Goal: Task Accomplishment & Management: Manage account settings

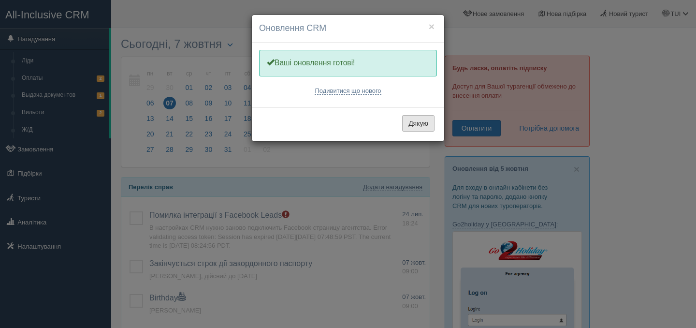
click at [416, 121] on button "Дякую" at bounding box center [418, 123] width 32 height 16
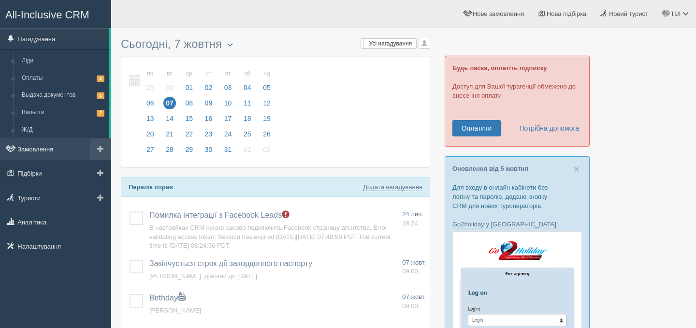
click at [45, 149] on link "Замовлення" at bounding box center [55, 148] width 111 height 21
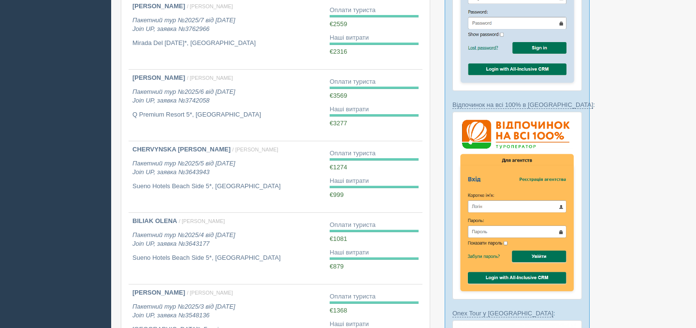
scroll to position [322, 0]
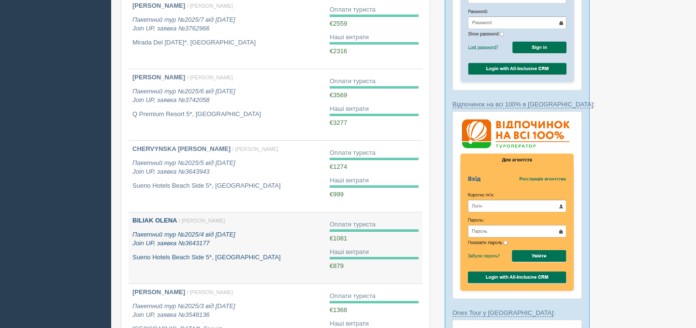
click at [230, 244] on p "Пакетний тур №2025/4 від 08.05.2025 Join UP, заявка №3643177" at bounding box center [226, 239] width 189 height 18
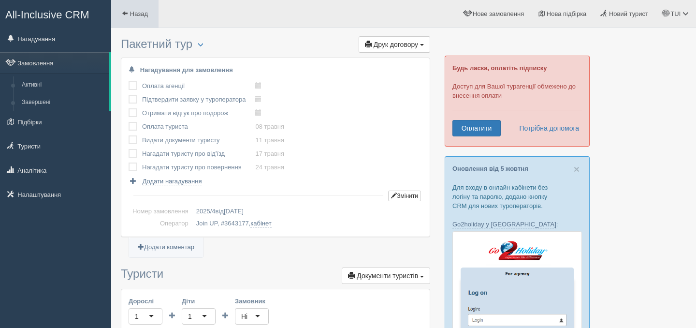
click at [126, 22] on link "Назад" at bounding box center [134, 14] width 47 height 28
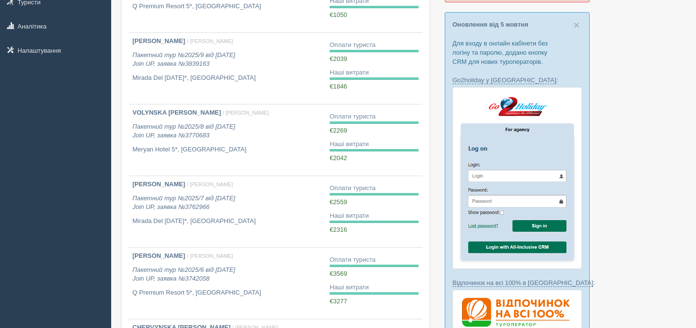
scroll to position [146, 0]
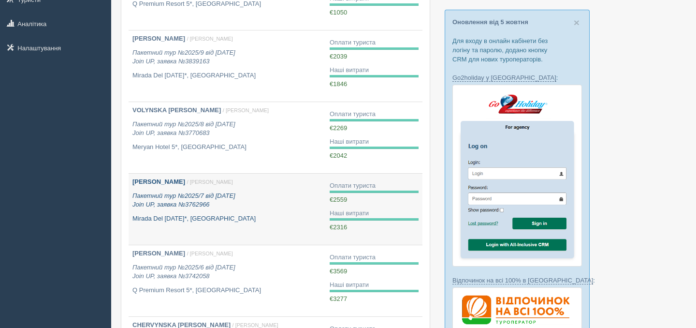
click at [228, 213] on div "[PERSON_NAME] / TUI С. Пакетний тур №2025/7 від [DATE] Join UP, заявка №3762966…" at bounding box center [226, 199] width 189 height 45
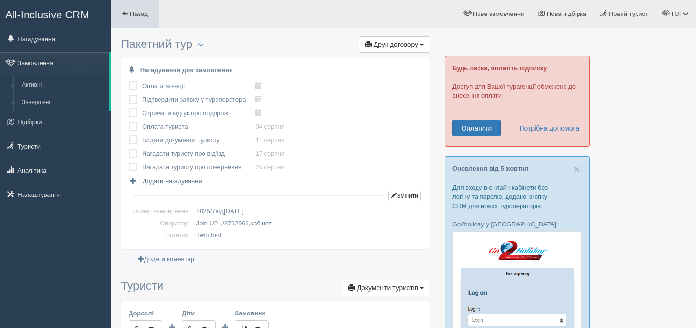
click at [121, 10] on link "Назад" at bounding box center [134, 14] width 47 height 28
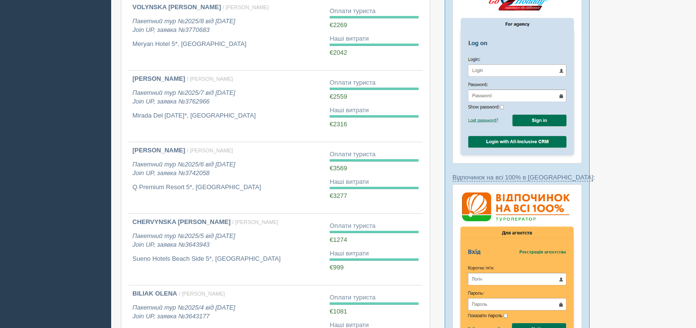
scroll to position [253, 0]
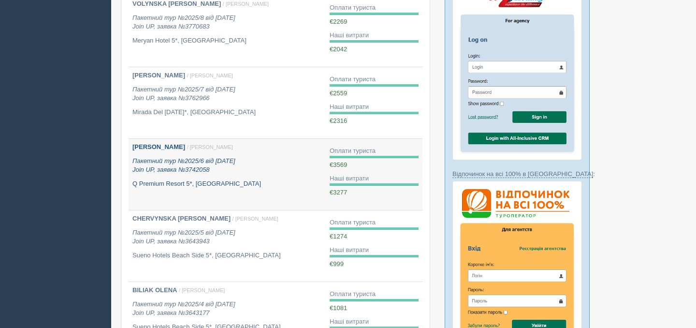
click at [251, 178] on div "[PERSON_NAME] / TUI С. Пакетний тур №2025/6 від [DATE] Join UP, заявка №3742058…" at bounding box center [226, 165] width 189 height 45
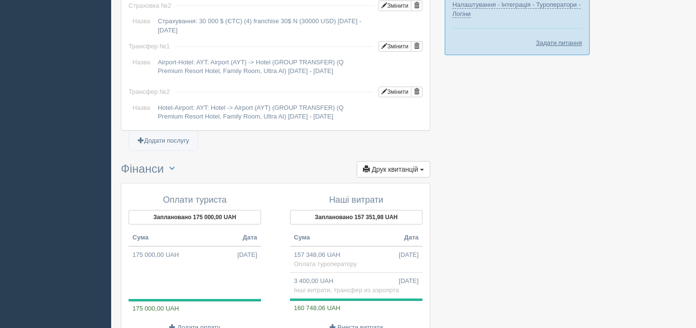
scroll to position [981, 0]
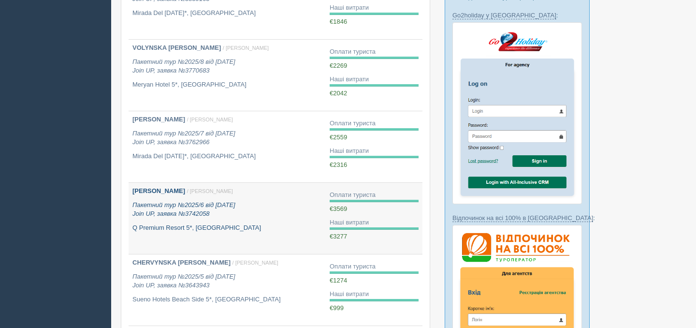
scroll to position [207, 0]
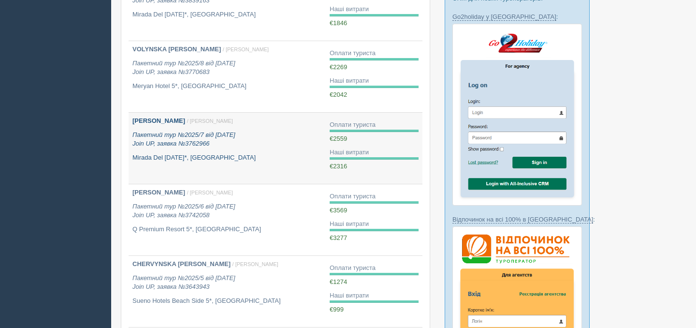
click at [194, 127] on div "Лукіянчук Маргарита Миколаївна / TUI С. Пакетний тур №2025/7 від 19.07.2025 Joi…" at bounding box center [226, 138] width 189 height 45
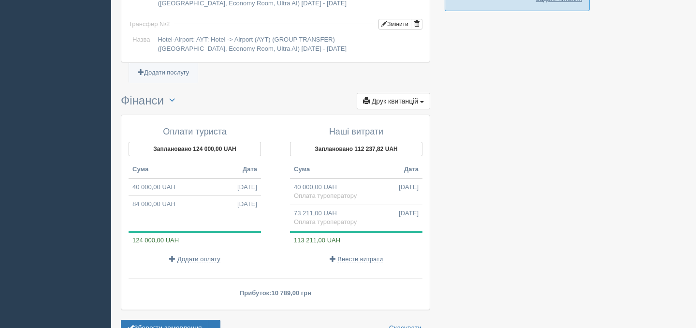
scroll to position [958, 0]
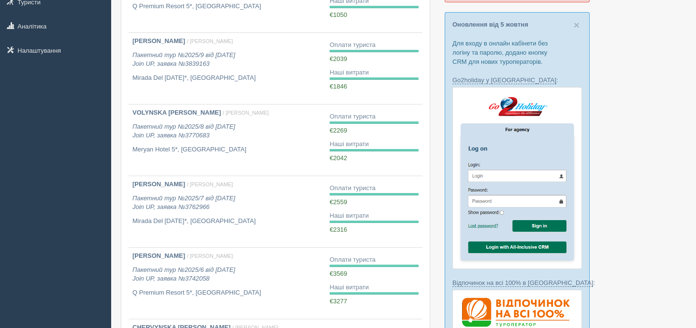
scroll to position [144, 0]
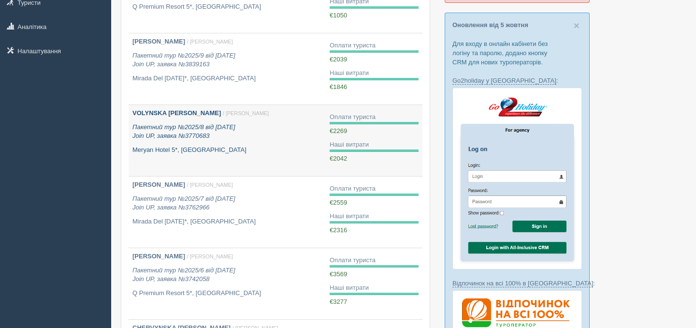
click at [168, 113] on b "VOLYNSKA [PERSON_NAME]" at bounding box center [176, 112] width 88 height 7
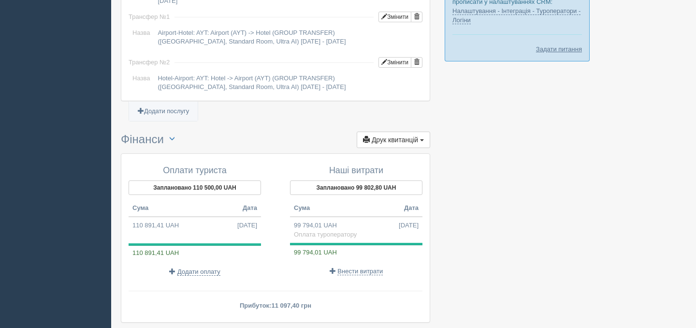
scroll to position [920, 0]
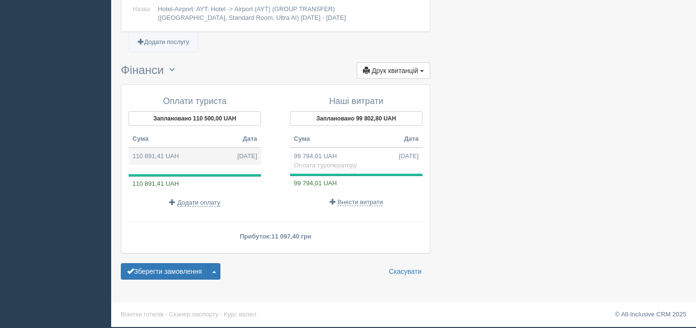
click at [158, 158] on td "110 891,41 UAH [DATE]" at bounding box center [195, 155] width 132 height 17
type input "110891.41"
type input "48.87"
select select
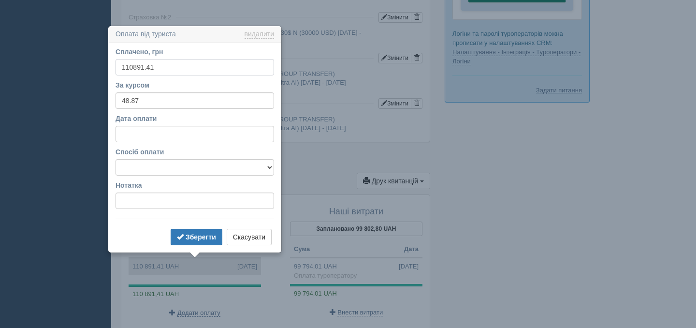
scroll to position [835, 0]
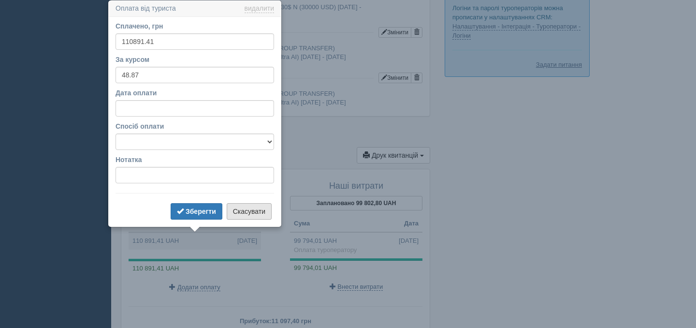
click at [242, 215] on button "Скасувати" at bounding box center [249, 211] width 45 height 16
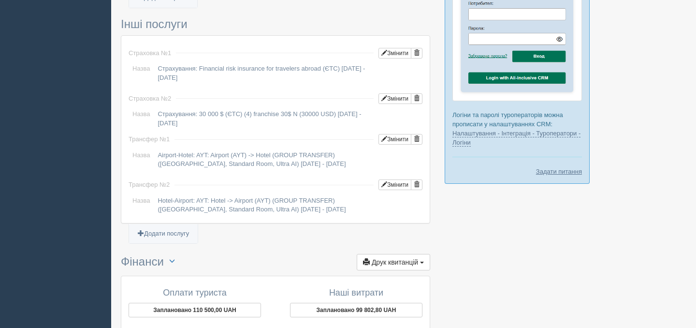
scroll to position [528, 0]
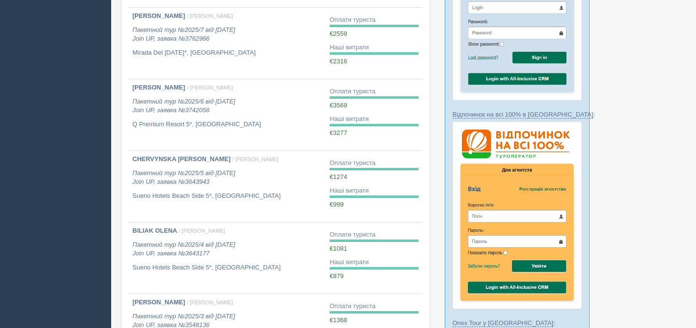
scroll to position [260, 0]
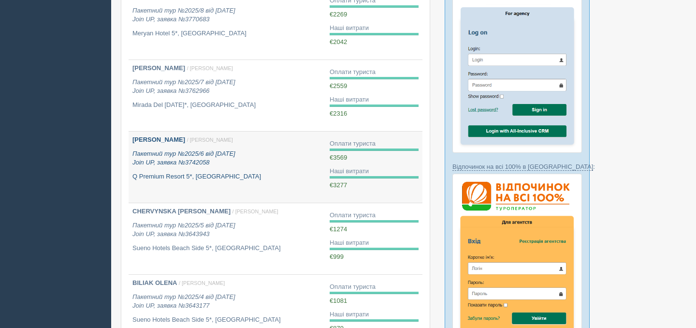
click at [274, 160] on p "Пакетний тур №2025/6 від 08.07.2025 Join UP, заявка №3742058" at bounding box center [226, 158] width 189 height 18
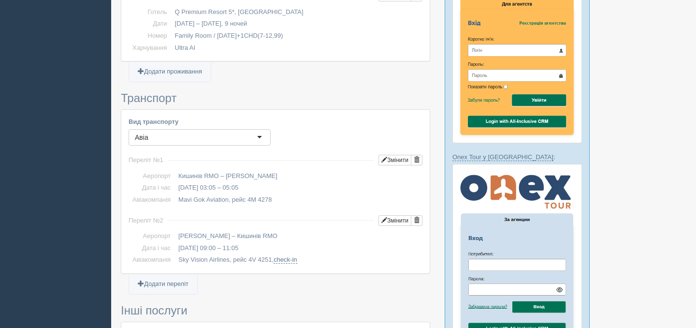
scroll to position [446, 0]
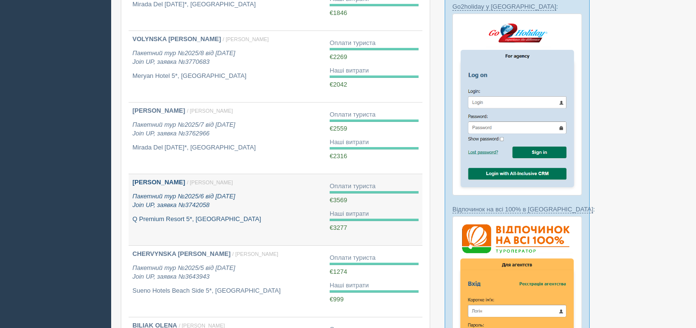
scroll to position [210, 0]
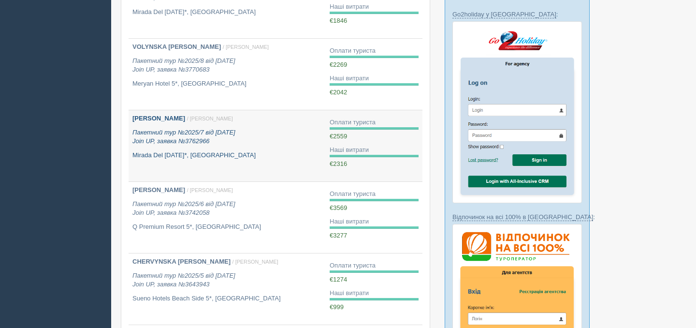
click at [261, 136] on p "Пакетний тур №2025/7 від 19.07.2025 Join UP, заявка №3762966" at bounding box center [226, 137] width 189 height 18
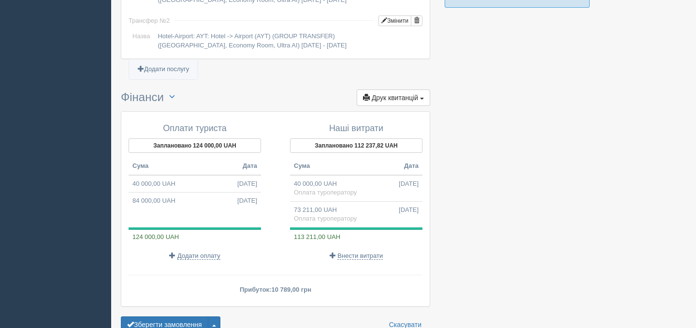
scroll to position [958, 0]
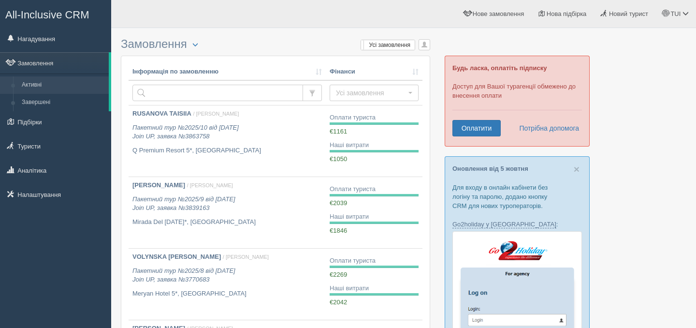
scroll to position [210, 0]
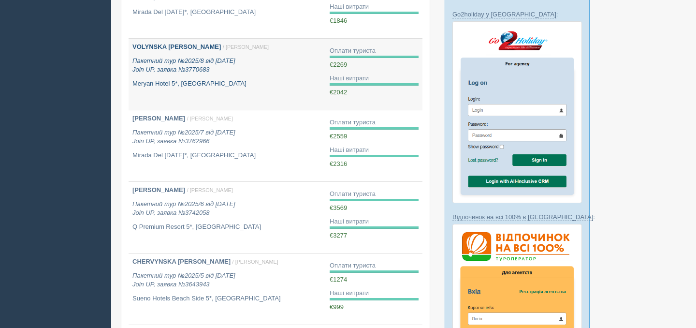
click at [211, 66] on p "Пакетний тур №2025/8 від 23.07.2025 Join UP, заявка №3770683" at bounding box center [226, 66] width 189 height 18
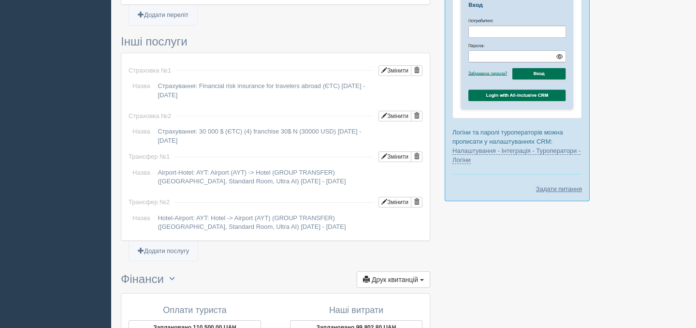
scroll to position [920, 0]
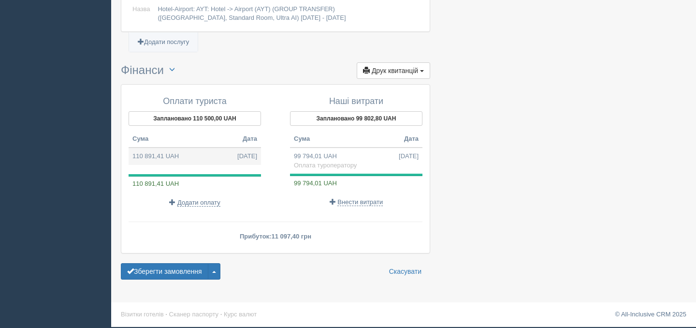
click at [166, 154] on td "110 891,41 UAH 23.07.2025" at bounding box center [195, 155] width 132 height 17
type input "110891.41"
type input "48.87"
select select
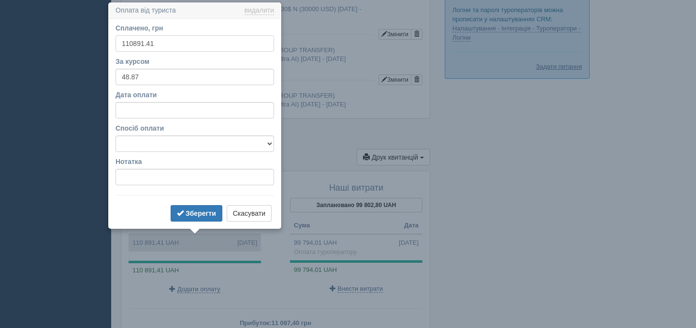
scroll to position [835, 0]
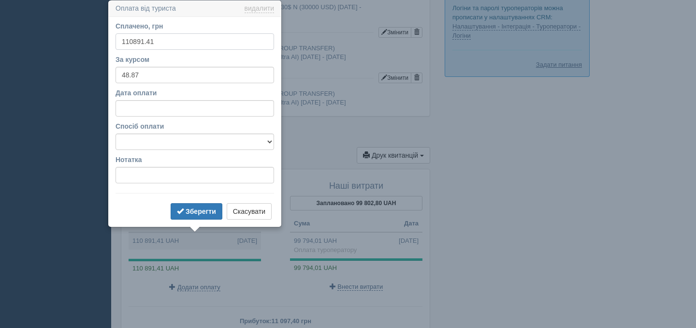
drag, startPoint x: 162, startPoint y: 43, endPoint x: 134, endPoint y: 40, distance: 28.7
click at [134, 41] on input "110891.41" at bounding box center [195, 41] width 159 height 16
type input "110500"
click at [197, 207] on b "Зберегти" at bounding box center [201, 211] width 30 height 8
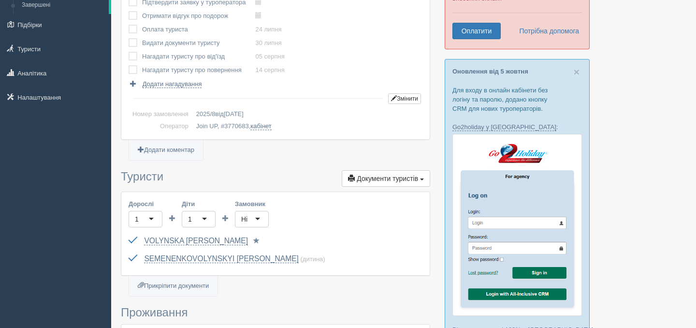
scroll to position [0, 0]
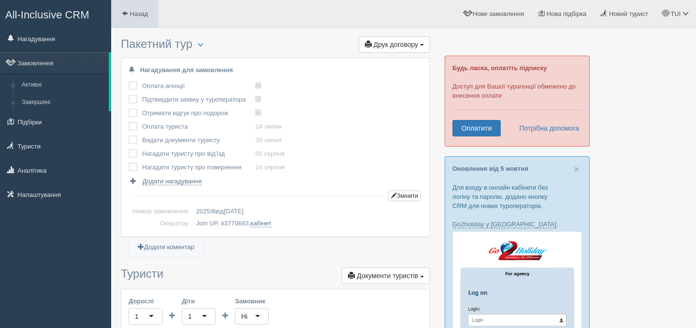
click at [125, 16] on span at bounding box center [125, 13] width 6 height 6
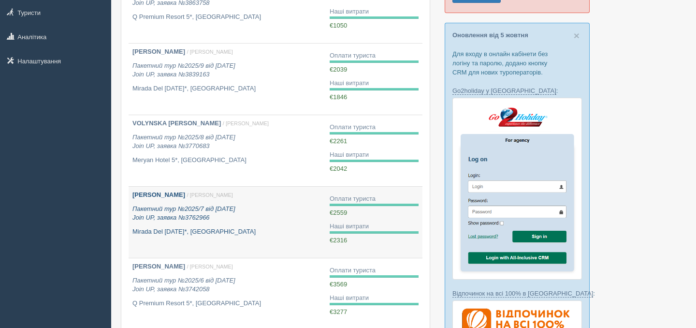
scroll to position [134, 0]
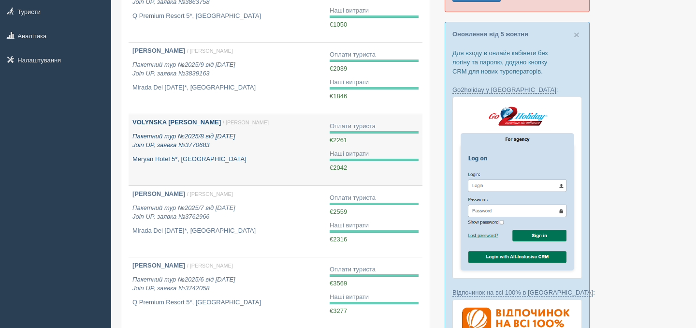
click at [174, 122] on b "VOLYNSKA [PERSON_NAME]" at bounding box center [176, 121] width 88 height 7
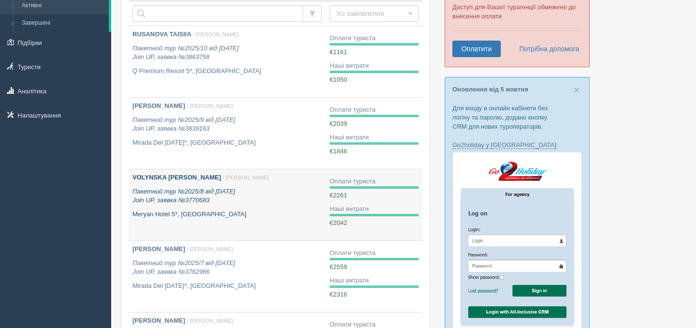
scroll to position [78, 0]
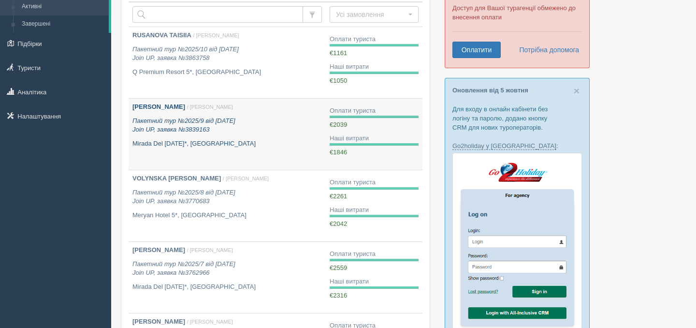
click at [162, 108] on b "[PERSON_NAME]" at bounding box center [158, 106] width 53 height 7
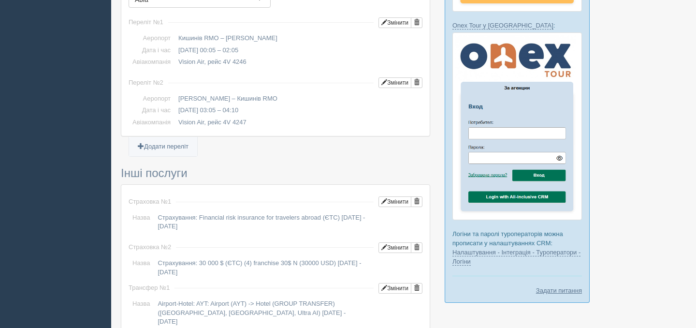
scroll to position [967, 0]
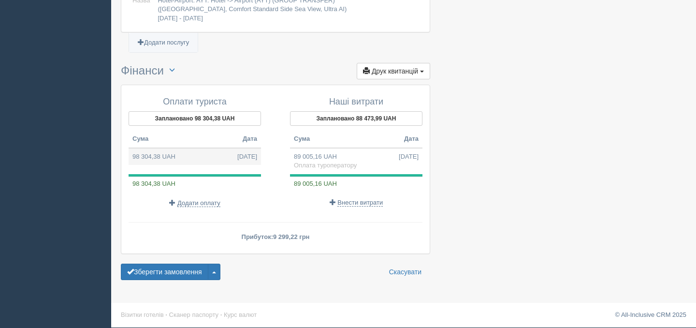
click at [162, 158] on td "98 304,38 UAH 01.09.2025" at bounding box center [195, 156] width 132 height 17
type input "98304.38"
type input "48.20"
select select
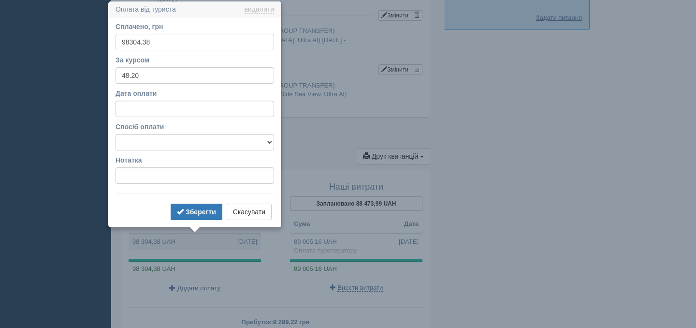
scroll to position [883, 0]
drag, startPoint x: 160, startPoint y: 41, endPoint x: 58, endPoint y: 41, distance: 102.0
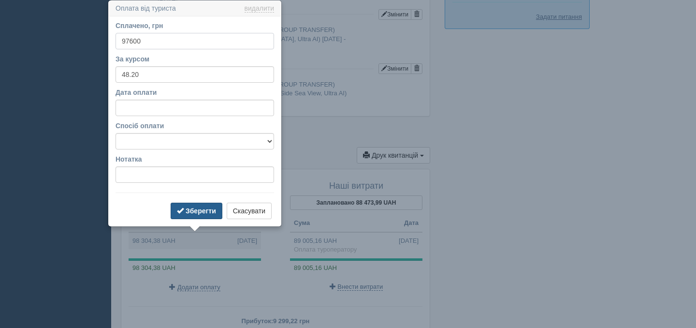
type input "97600"
click at [202, 215] on button "Зберегти" at bounding box center [197, 211] width 52 height 16
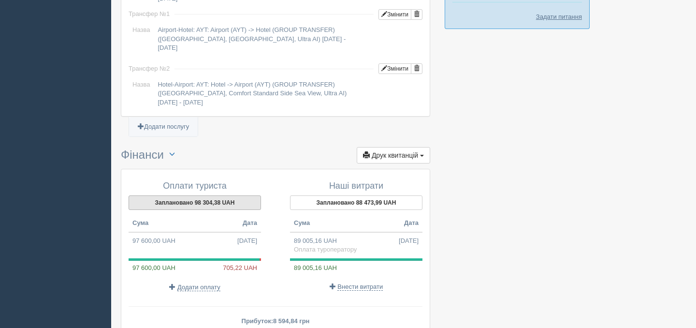
click at [204, 203] on button "Заплановано 98 304,38 UAH" at bounding box center [195, 202] width 132 height 15
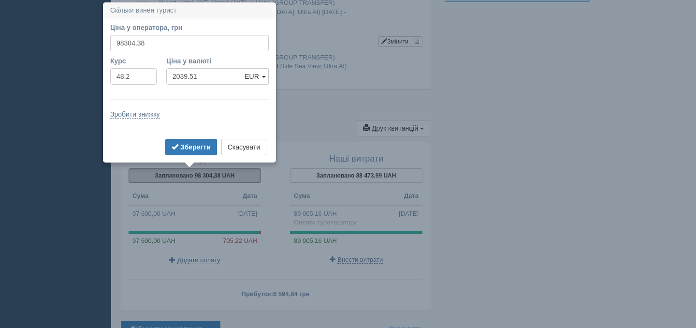
scroll to position [912, 0]
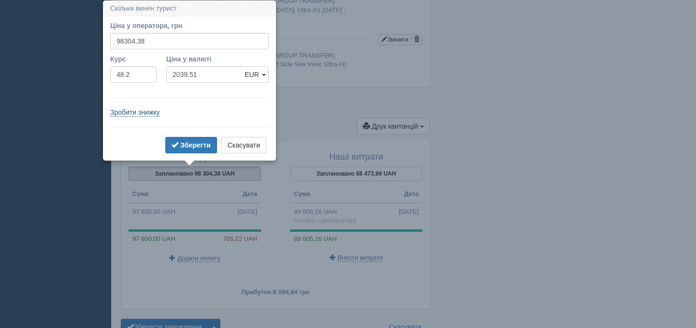
click at [146, 110] on link "Зробити знижку" at bounding box center [135, 112] width 50 height 8
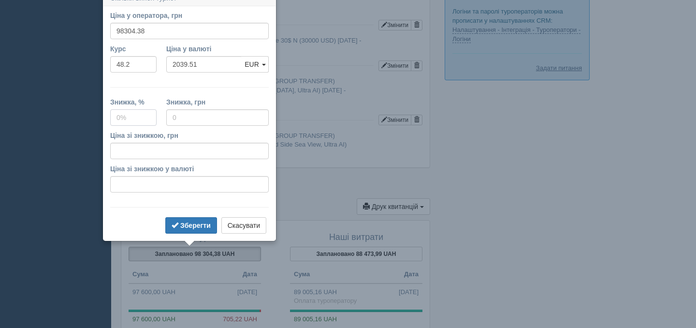
scroll to position [822, 0]
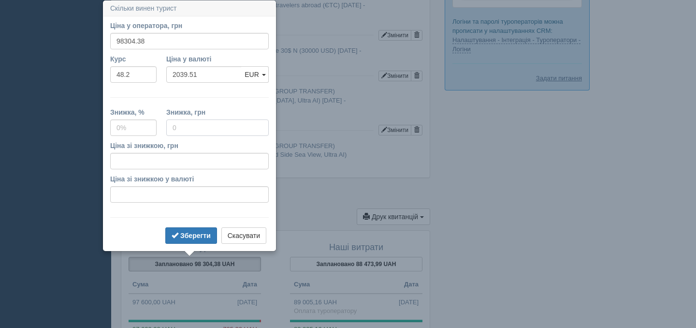
click at [197, 125] on input "Знижка, грн" at bounding box center [217, 127] width 102 height 16
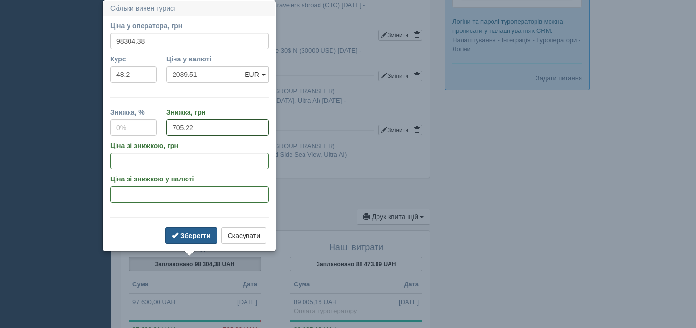
type input "705.22"
type input "1"
type input "97599.16"
type input "2024.88"
click at [184, 231] on button "Зберегти" at bounding box center [191, 235] width 52 height 16
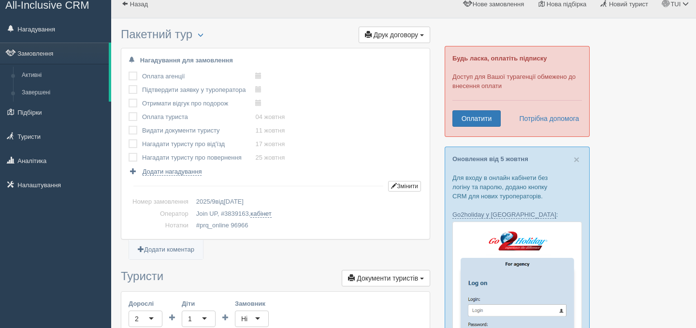
scroll to position [15, 0]
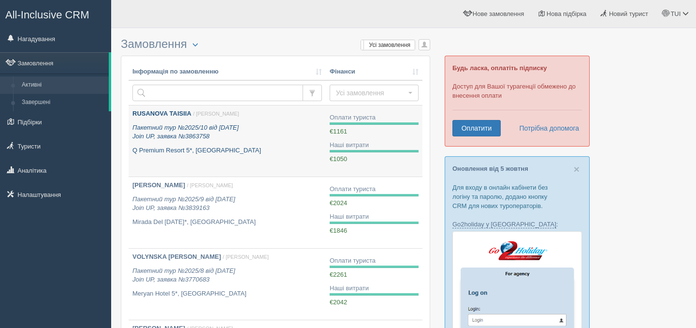
scroll to position [78, 0]
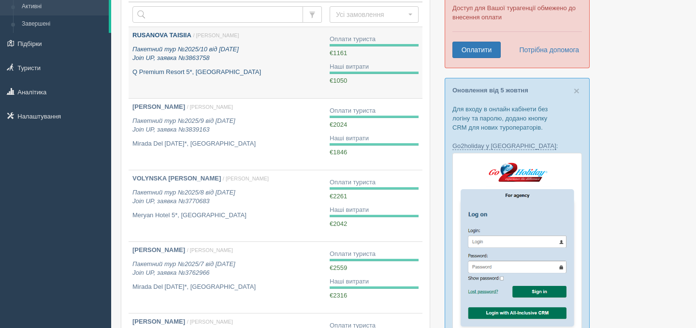
click at [181, 36] on b "RUSANOVA TAISIIA" at bounding box center [161, 34] width 59 height 7
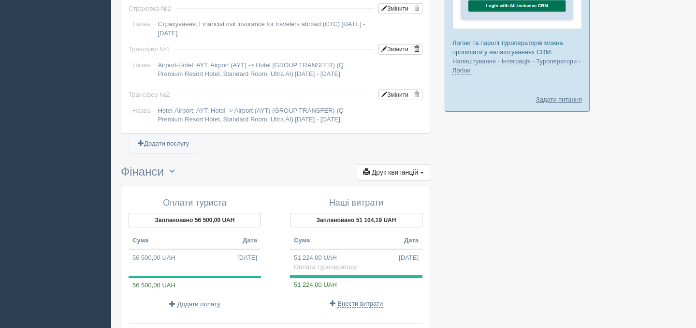
scroll to position [920, 0]
